Goal: Task Accomplishment & Management: Use online tool/utility

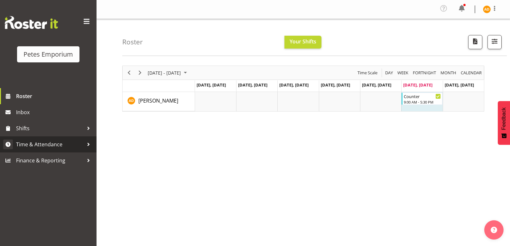
click at [79, 151] on link "Time & Attendance" at bounding box center [48, 144] width 97 height 16
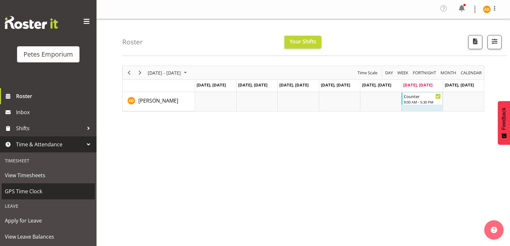
click at [64, 194] on span "GPS Time Clock" at bounding box center [48, 192] width 87 height 10
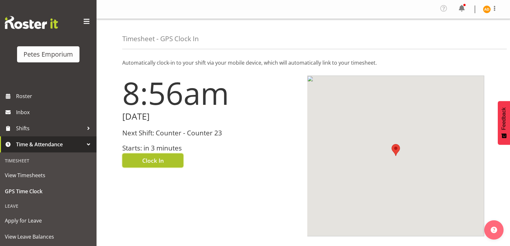
click at [151, 165] on button "Clock In" at bounding box center [152, 160] width 61 height 14
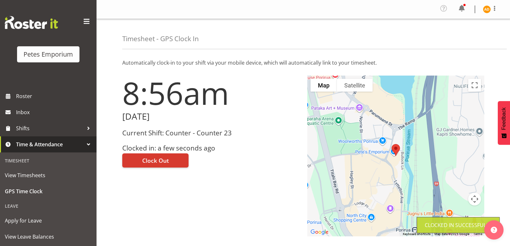
click at [79, 143] on span "Time & Attendance" at bounding box center [50, 145] width 68 height 10
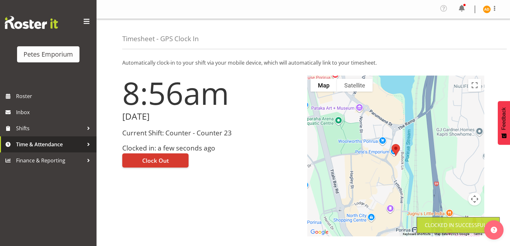
click at [486, 11] on img at bounding box center [487, 9] width 8 height 8
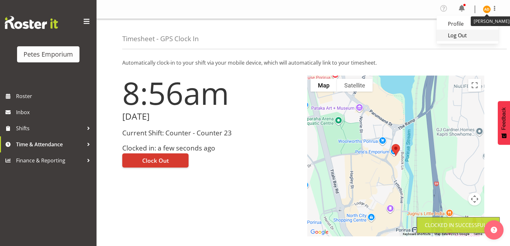
click at [460, 38] on link "Log Out" at bounding box center [468, 36] width 62 height 12
